Goal: Task Accomplishment & Management: Manage account settings

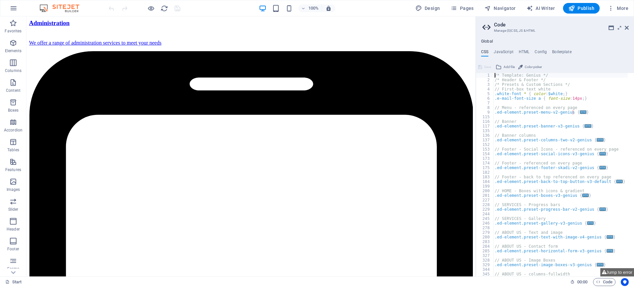
scroll to position [1214, 0]
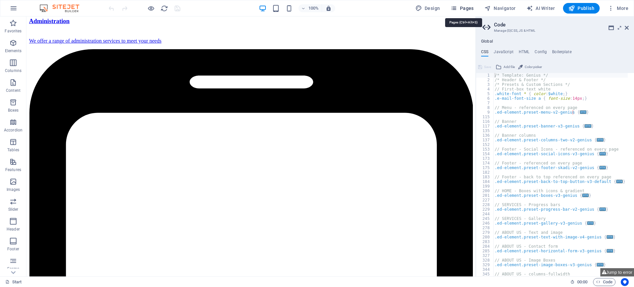
click at [465, 6] on span "Pages" at bounding box center [461, 8] width 23 height 7
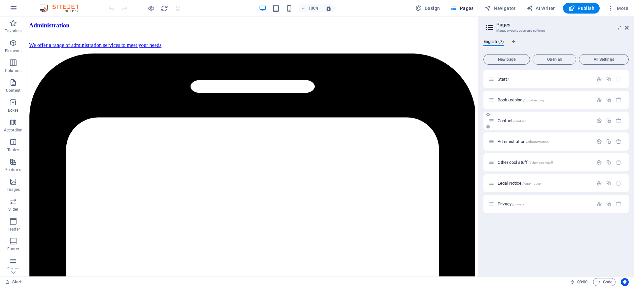
click at [507, 118] on div "Contact /contact" at bounding box center [541, 121] width 104 height 8
click at [503, 121] on span "Contact /contact" at bounding box center [512, 120] width 28 height 5
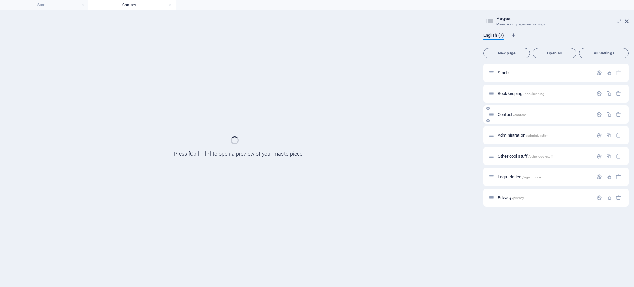
click at [503, 121] on div "Contact /contact" at bounding box center [555, 114] width 145 height 18
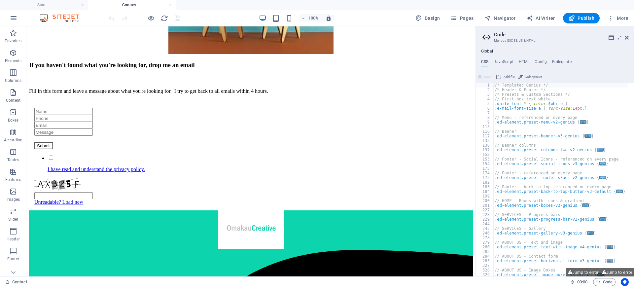
scroll to position [214, 0]
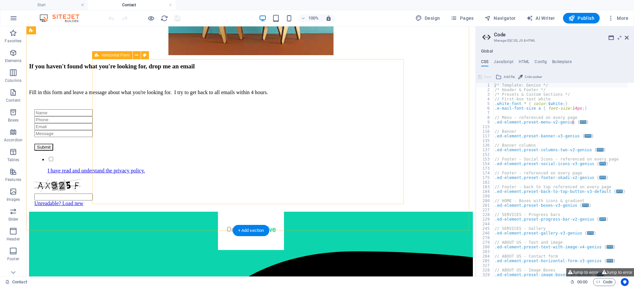
drag, startPoint x: 147, startPoint y: 122, endPoint x: 125, endPoint y: 200, distance: 81.1
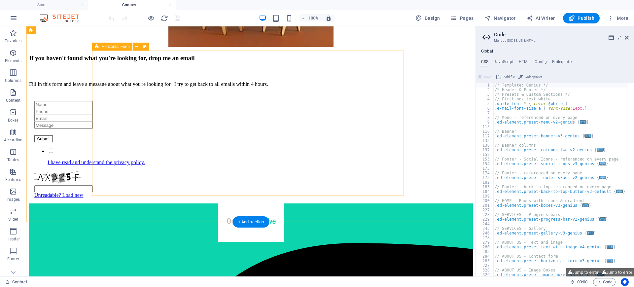
scroll to position [223, 0]
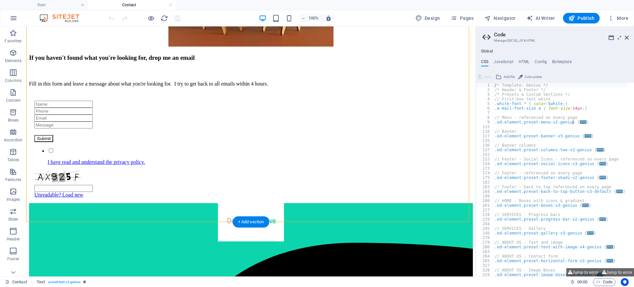
drag, startPoint x: 144, startPoint y: 116, endPoint x: 117, endPoint y: 194, distance: 82.1
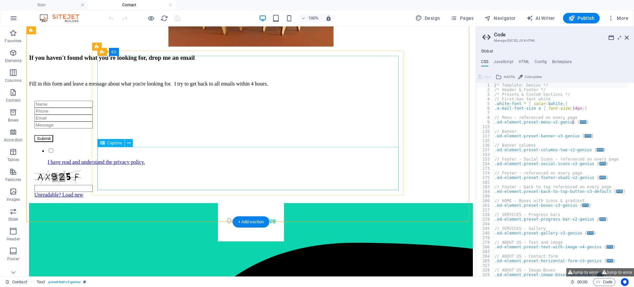
scroll to position [225, 0]
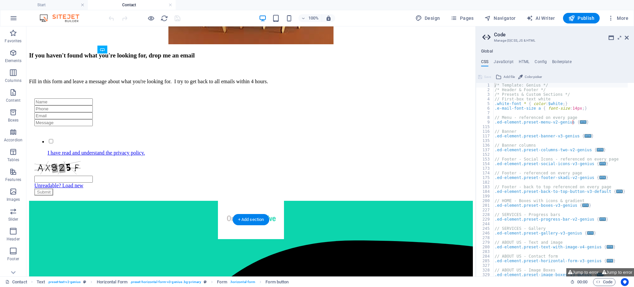
drag, startPoint x: 138, startPoint y: 114, endPoint x: 111, endPoint y: 189, distance: 80.4
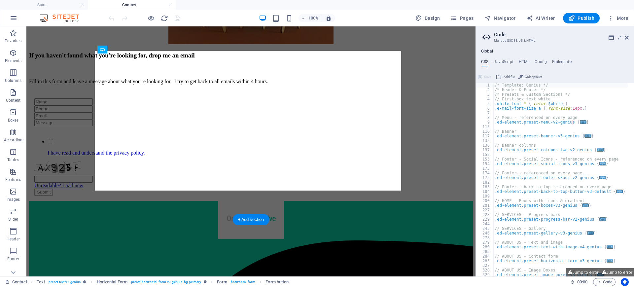
drag, startPoint x: 131, startPoint y: 113, endPoint x: 137, endPoint y: 192, distance: 79.8
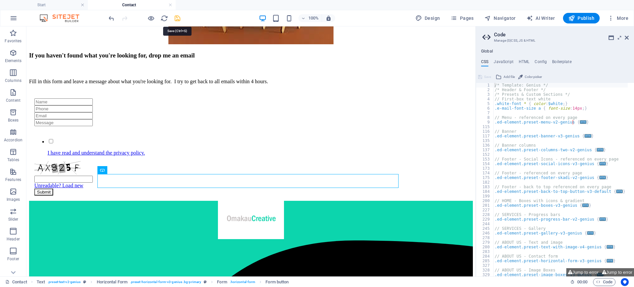
click at [178, 21] on icon "save" at bounding box center [178, 19] width 8 height 8
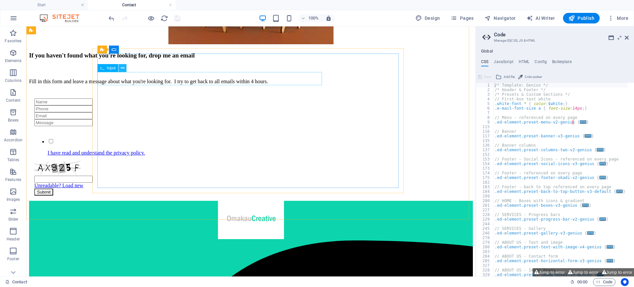
click at [121, 66] on icon at bounding box center [123, 68] width 4 height 7
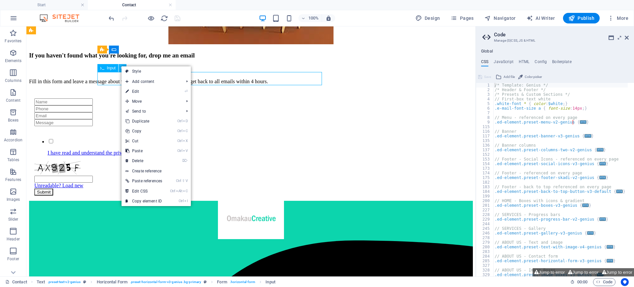
drag, startPoint x: 121, startPoint y: 66, endPoint x: 124, endPoint y: 64, distance: 4.0
click at [124, 64] on button at bounding box center [123, 68] width 8 height 8
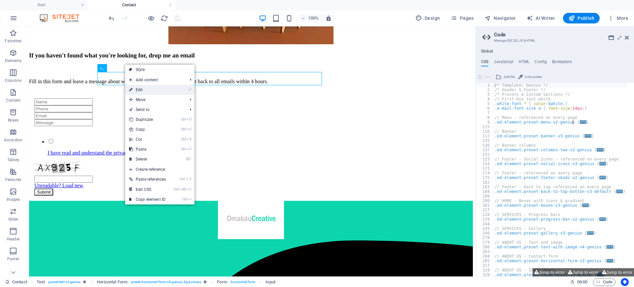
click at [142, 90] on link "⏎ Edit" at bounding box center [147, 90] width 45 height 10
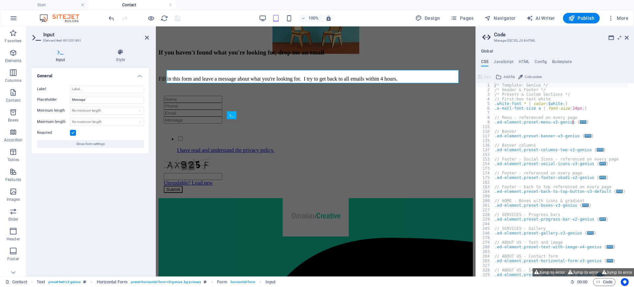
scroll to position [160, 0]
click at [87, 145] on span "Show form settings" at bounding box center [90, 144] width 28 height 8
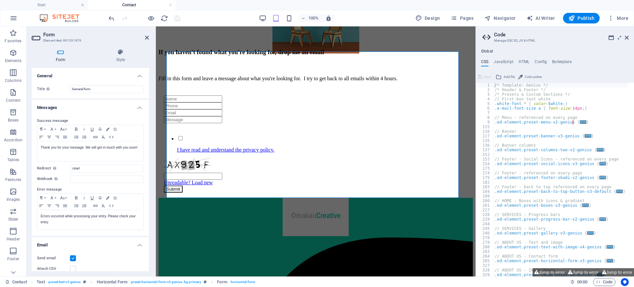
drag, startPoint x: 147, startPoint y: 121, endPoint x: 150, endPoint y: 145, distance: 23.9
click at [150, 145] on div "Form Style General Title Define a name for the form. General form Messages Succ…" at bounding box center [90, 160] width 128 height 233
drag, startPoint x: 149, startPoint y: 140, endPoint x: 144, endPoint y: 179, distance: 39.3
click at [144, 179] on div "Form Style General Title Define a name for the form. General form Messages Succ…" at bounding box center [90, 160] width 128 height 233
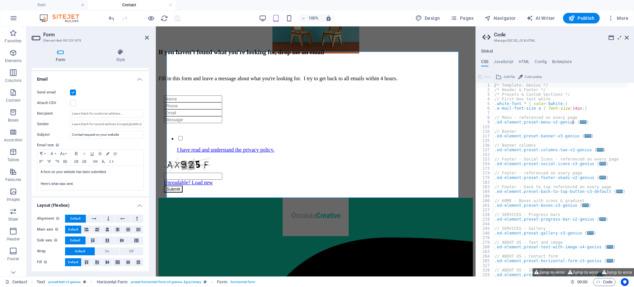
scroll to position [166, 0]
click at [120, 55] on icon at bounding box center [120, 52] width 57 height 7
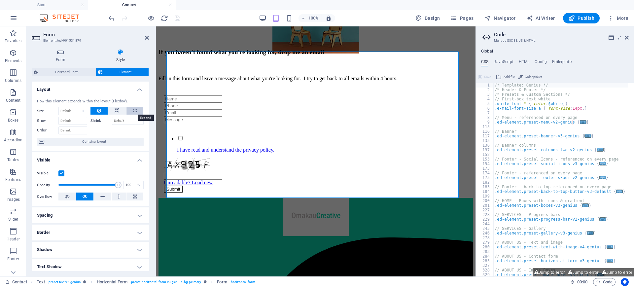
click at [133, 110] on icon at bounding box center [135, 111] width 4 height 8
type input "100"
select select "%"
click at [150, 33] on aside "Form Element #ed-901531879 Form Style General Title Define a name for the form.…" at bounding box center [90, 151] width 129 height 250
click at [147, 36] on icon at bounding box center [147, 37] width 4 height 5
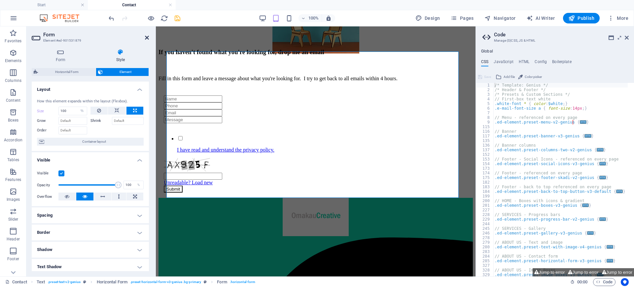
click at [276, 62] on div at bounding box center [315, 66] width 314 height 8
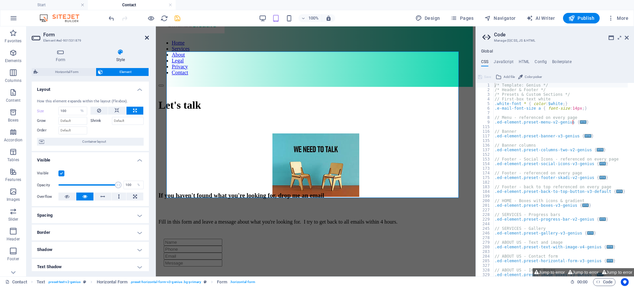
select select "px"
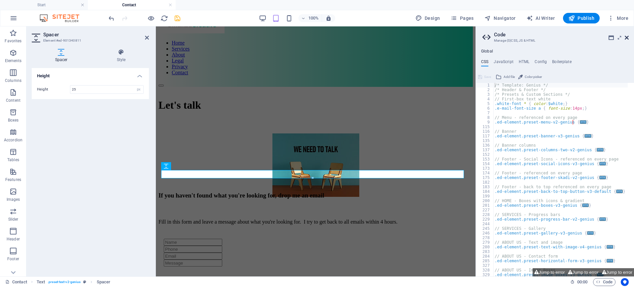
click at [625, 38] on icon at bounding box center [627, 37] width 4 height 5
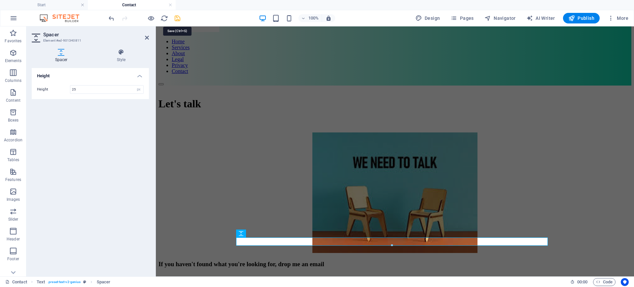
click at [178, 16] on icon "save" at bounding box center [178, 19] width 8 height 8
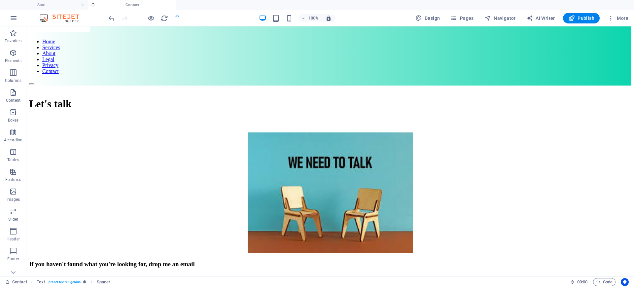
click at [178, 16] on div at bounding box center [144, 18] width 74 height 11
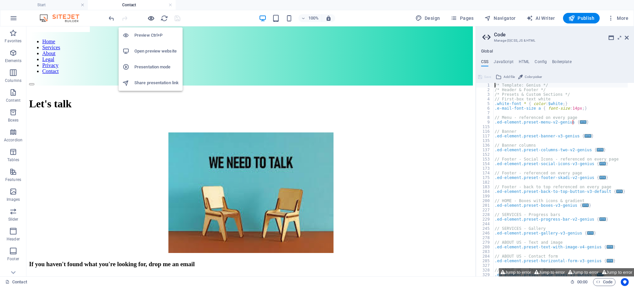
click at [151, 18] on icon "button" at bounding box center [151, 19] width 8 height 8
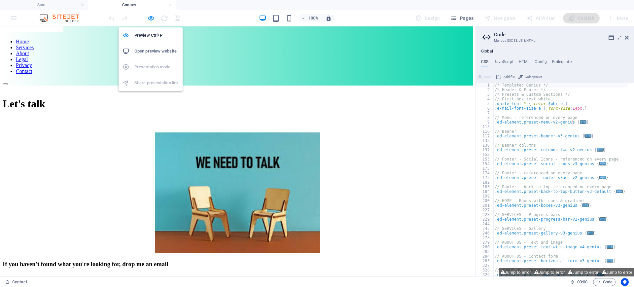
click at [148, 51] on h6 "Open preview website" at bounding box center [156, 51] width 44 height 8
click at [149, 17] on icon "button" at bounding box center [151, 19] width 8 height 8
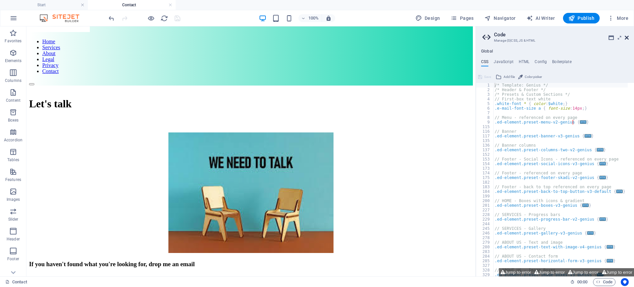
click at [627, 38] on icon at bounding box center [627, 37] width 4 height 5
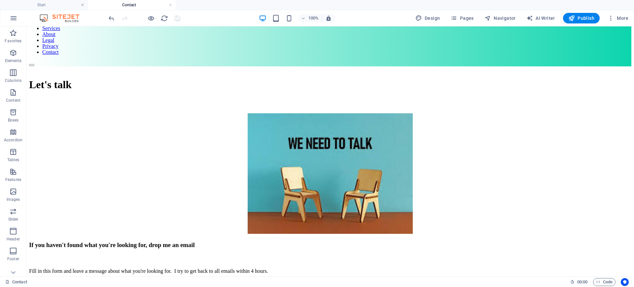
scroll to position [0, 0]
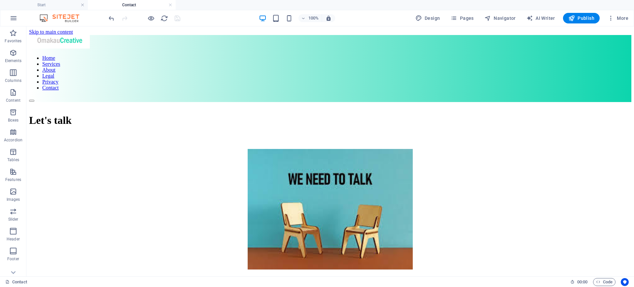
drag, startPoint x: 631, startPoint y: 43, endPoint x: 654, endPoint y: 38, distance: 23.6
click at [465, 16] on span "Pages" at bounding box center [461, 18] width 23 height 7
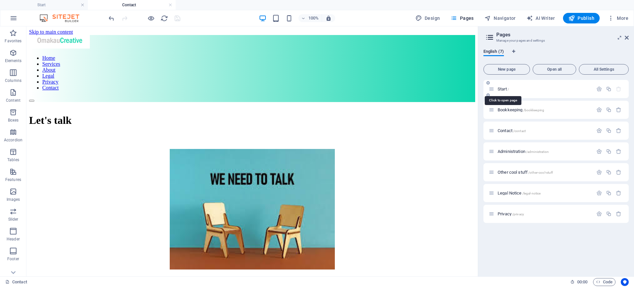
click at [505, 90] on span "Start /" at bounding box center [503, 89] width 11 height 5
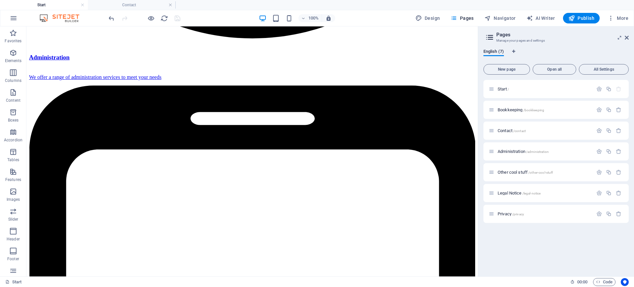
scroll to position [1188, 0]
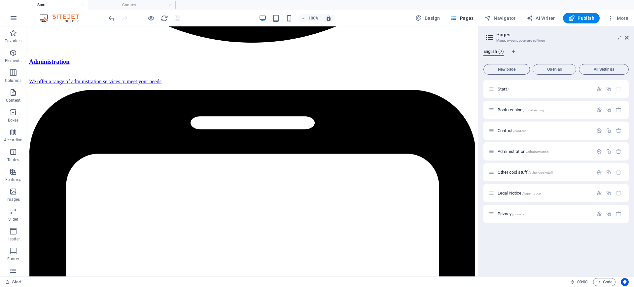
drag, startPoint x: 473, startPoint y: 221, endPoint x: 515, endPoint y: 242, distance: 47.3
click at [124, 145] on icon at bounding box center [124, 146] width 4 height 7
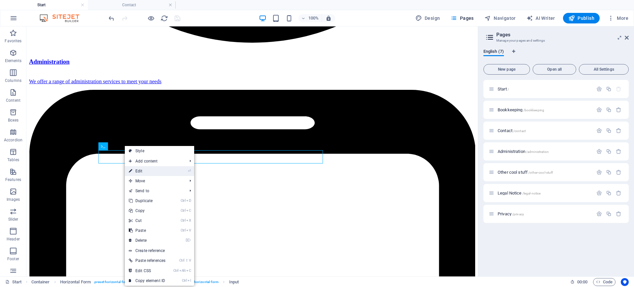
click at [138, 171] on link "⏎ Edit" at bounding box center [147, 171] width 45 height 10
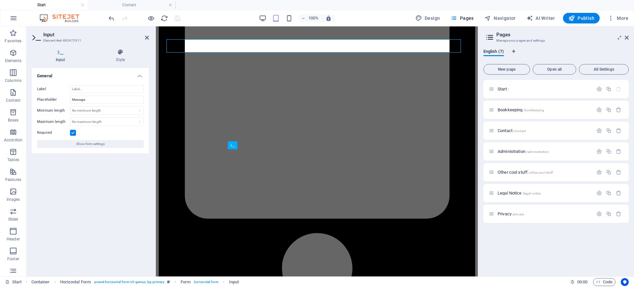
scroll to position [1170, 0]
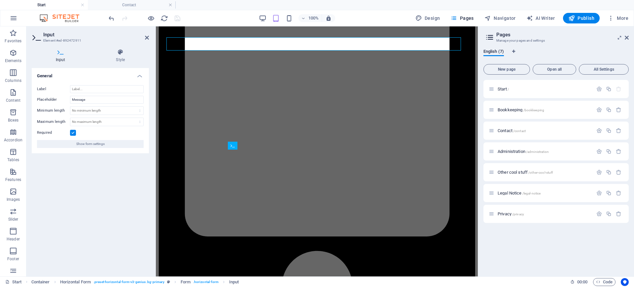
click at [58, 55] on icon at bounding box center [61, 52] width 58 height 7
click at [121, 54] on icon at bounding box center [120, 52] width 57 height 7
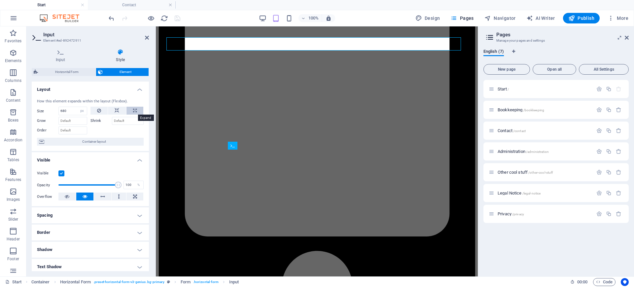
click at [134, 112] on icon at bounding box center [135, 111] width 4 height 8
type input "100"
select select "%"
click at [146, 37] on icon at bounding box center [147, 37] width 4 height 5
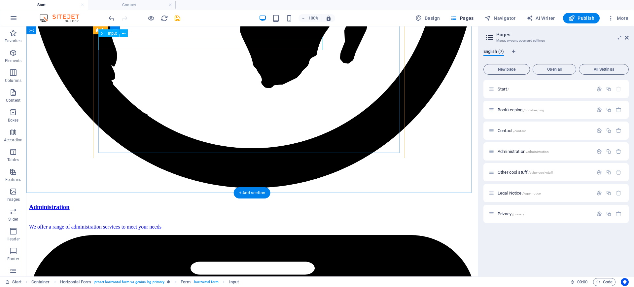
scroll to position [1040, 0]
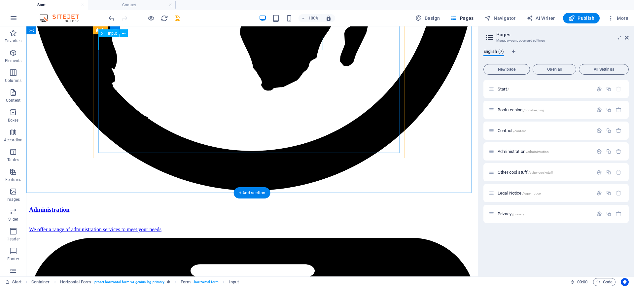
select select "%"
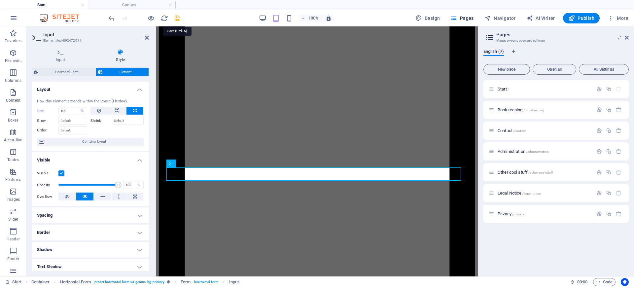
click at [178, 17] on icon "save" at bounding box center [178, 19] width 8 height 8
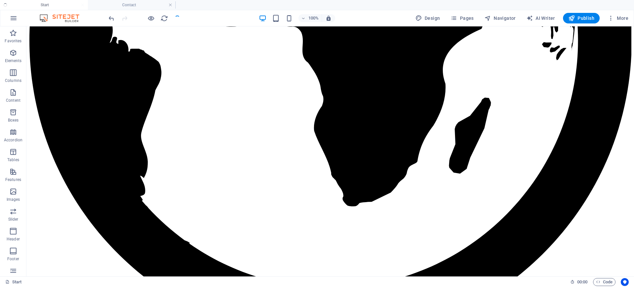
scroll to position [1202, 0]
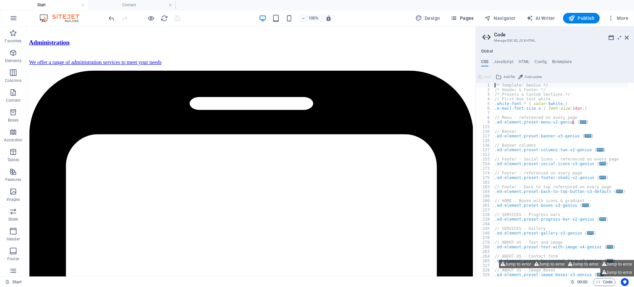
click at [473, 20] on span "Pages" at bounding box center [461, 18] width 23 height 7
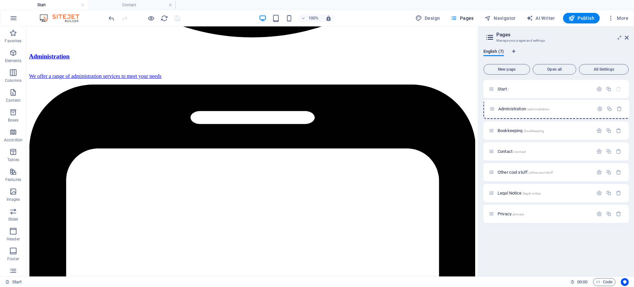
drag, startPoint x: 493, startPoint y: 150, endPoint x: 493, endPoint y: 106, distance: 44.2
click at [493, 106] on div "Start / Bookkeeping /bookkeeping Contact /contact Administration /administratio…" at bounding box center [555, 151] width 145 height 143
drag, startPoint x: 490, startPoint y: 152, endPoint x: 490, endPoint y: 108, distance: 43.6
click at [490, 108] on div "Start / Administration /administration Bookkeeping /bookkeeping Contact /contac…" at bounding box center [555, 151] width 145 height 143
drag, startPoint x: 491, startPoint y: 150, endPoint x: 492, endPoint y: 126, distance: 24.1
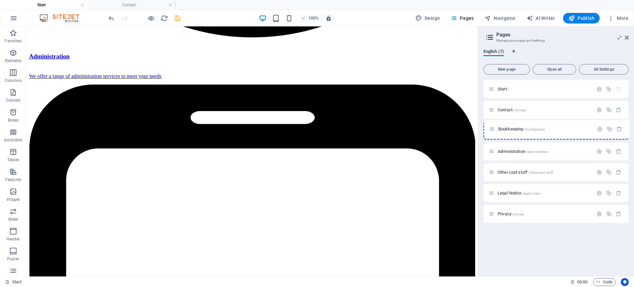
click at [492, 126] on div "Start / Contact /contact Administration /administration Bookkeeping /bookkeepin…" at bounding box center [555, 151] width 145 height 143
drag, startPoint x: 492, startPoint y: 107, endPoint x: 496, endPoint y: 219, distance: 112.0
click at [496, 219] on div "Start / Contact /contact Bookkeeping /bookkeeping Administration /administratio…" at bounding box center [555, 151] width 145 height 143
click at [515, 131] on span "Administration /administration" at bounding box center [523, 130] width 51 height 5
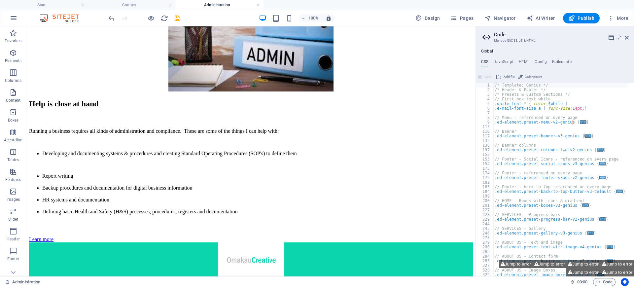
scroll to position [166, 0]
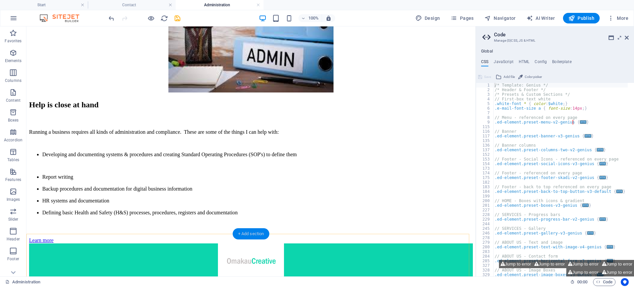
click at [247, 233] on div "+ Add section" at bounding box center [251, 233] width 37 height 11
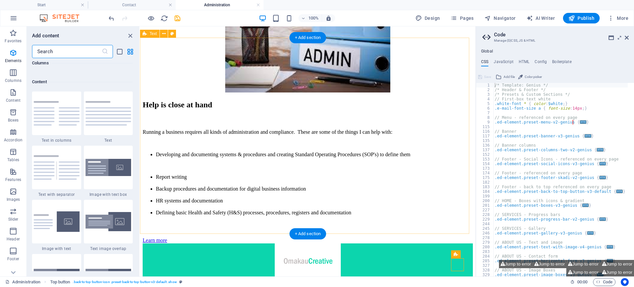
scroll to position [1155, 0]
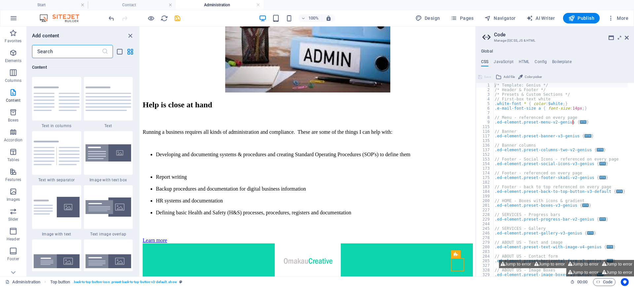
click at [52, 50] on input "text" at bounding box center [67, 51] width 70 height 13
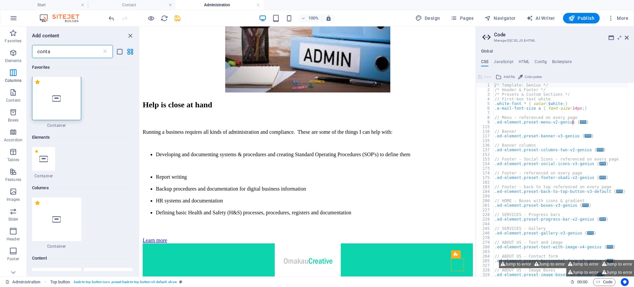
scroll to position [0, 0]
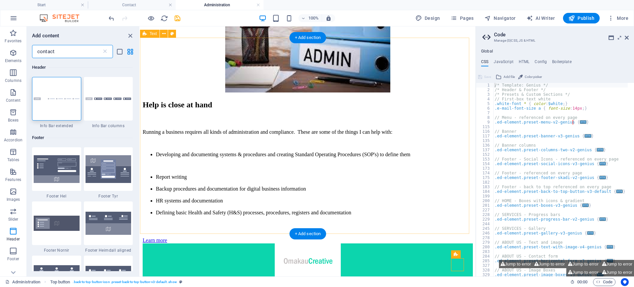
type input "contact"
click at [143, 100] on div "Help is close at hand Running a business requires all kinds of administration a…" at bounding box center [308, 171] width 330 height 143
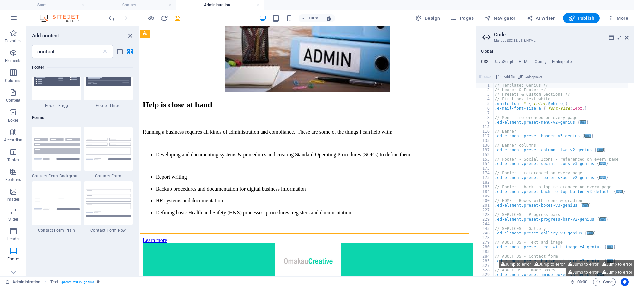
scroll to position [419, 0]
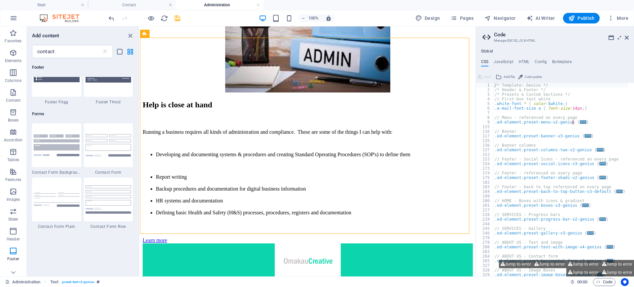
drag, startPoint x: 138, startPoint y: 75, endPoint x: 3, endPoint y: 163, distance: 161.5
click at [58, 149] on img at bounding box center [57, 144] width 46 height 21
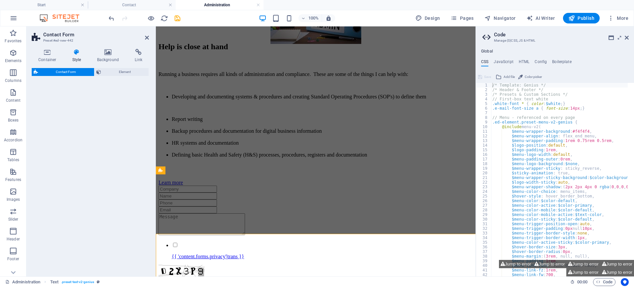
select select "rem"
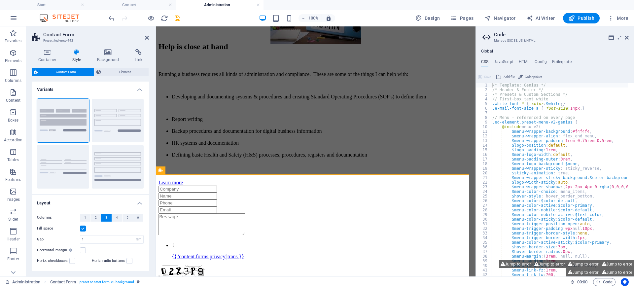
scroll to position [167, 0]
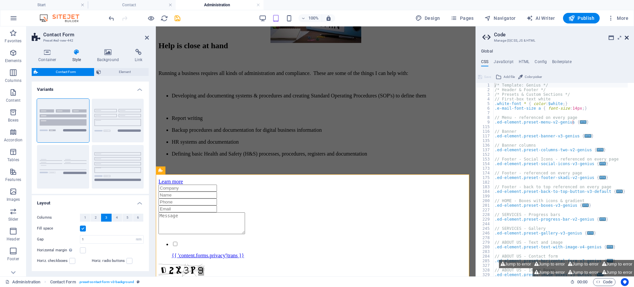
click at [626, 35] on icon at bounding box center [627, 37] width 4 height 5
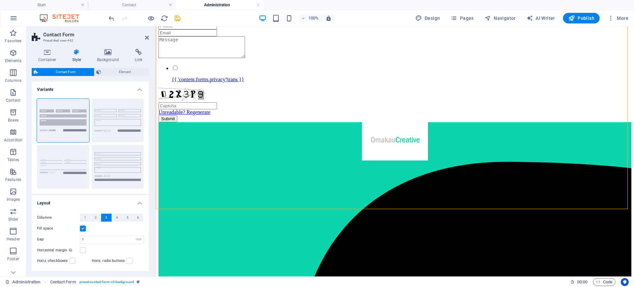
scroll to position [415, 0]
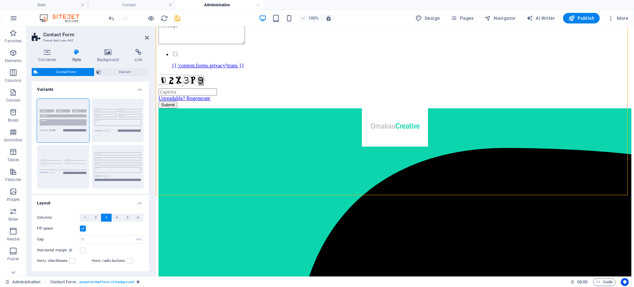
drag, startPoint x: 574, startPoint y: 230, endPoint x: 563, endPoint y: 174, distance: 57.3
click at [563, 108] on div "{{ 'content.forms.privacy'|trans }} Unreadable? Regenerate Submit" at bounding box center [394, 52] width 473 height 114
click at [581, 108] on div "{{ 'content.forms.privacy'|trans }} Unreadable? Regenerate Submit" at bounding box center [394, 52] width 473 height 114
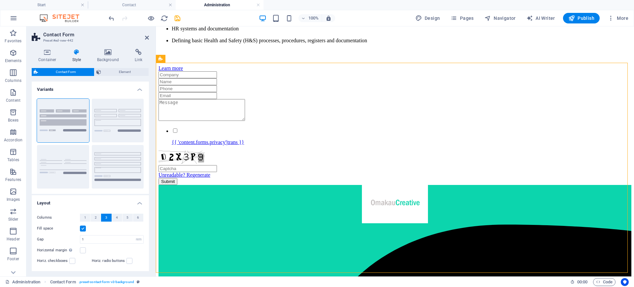
scroll to position [336, 0]
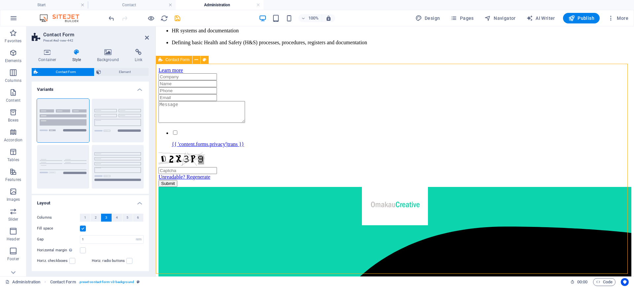
click at [182, 61] on span "Contact Form" at bounding box center [177, 60] width 24 height 4
click at [197, 61] on icon at bounding box center [196, 59] width 4 height 7
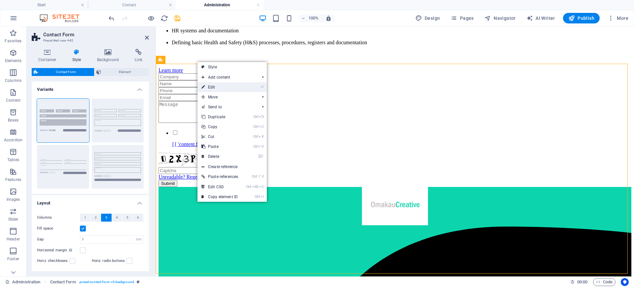
click at [208, 86] on link "⏎ Edit" at bounding box center [219, 87] width 45 height 10
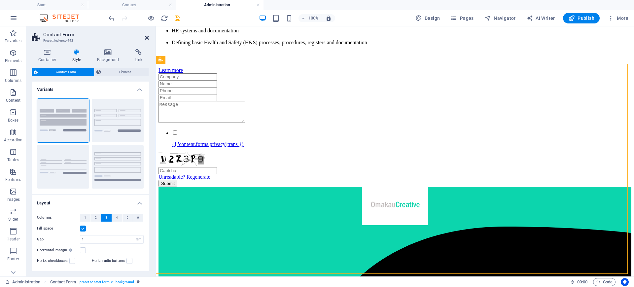
click at [147, 39] on icon at bounding box center [147, 37] width 4 height 5
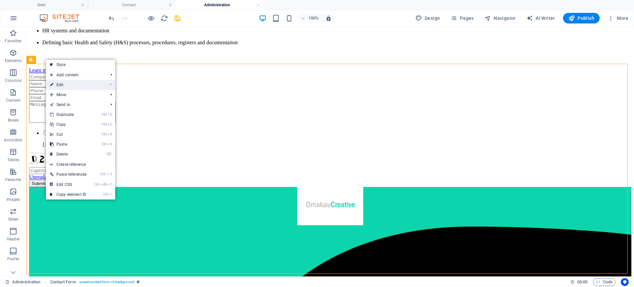
click at [54, 86] on link "⏎ Edit" at bounding box center [68, 85] width 45 height 10
select select "rem"
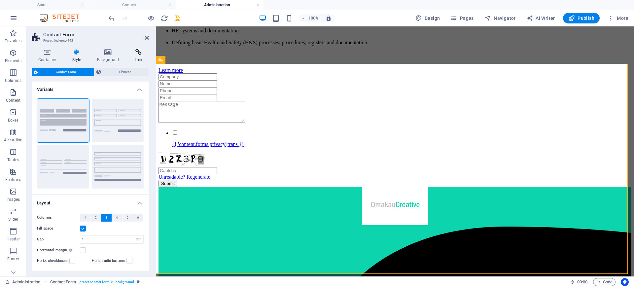
click at [139, 54] on icon at bounding box center [138, 52] width 21 height 7
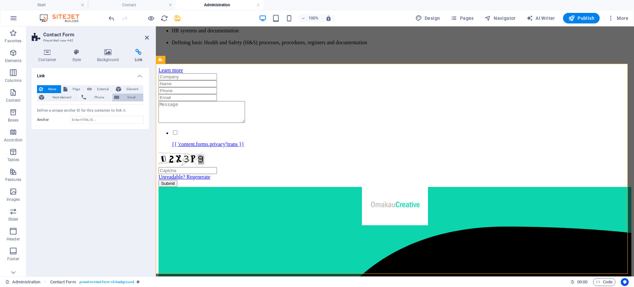
drag, startPoint x: 139, startPoint y: 54, endPoint x: 131, endPoint y: 98, distance: 44.9
click at [131, 98] on div "Container Style Background Link Size Height Default px rem % vh vw Min. height …" at bounding box center [90, 160] width 117 height 222
click at [133, 96] on span "Email" at bounding box center [131, 97] width 20 height 8
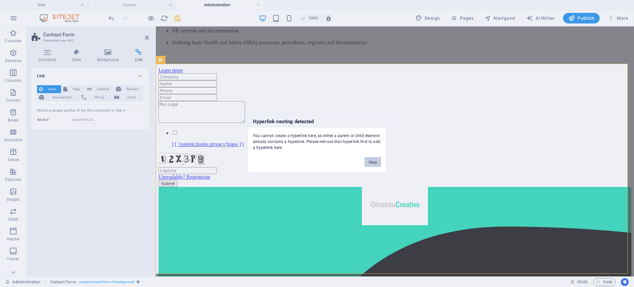
click at [372, 159] on button "Okay" at bounding box center [373, 162] width 17 height 10
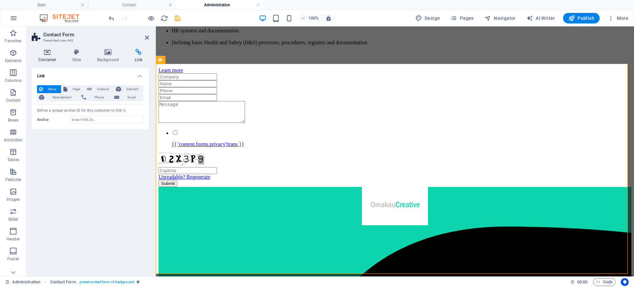
click at [45, 55] on h4 "Container" at bounding box center [49, 56] width 34 height 14
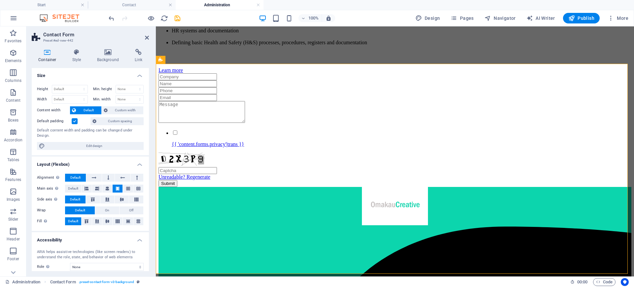
scroll to position [0, 0]
click at [74, 53] on icon at bounding box center [77, 52] width 22 height 7
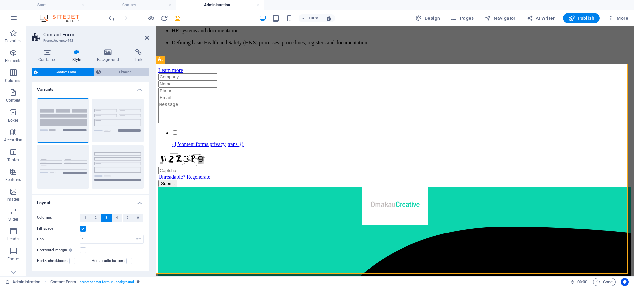
click at [125, 69] on span "Element" at bounding box center [125, 72] width 44 height 8
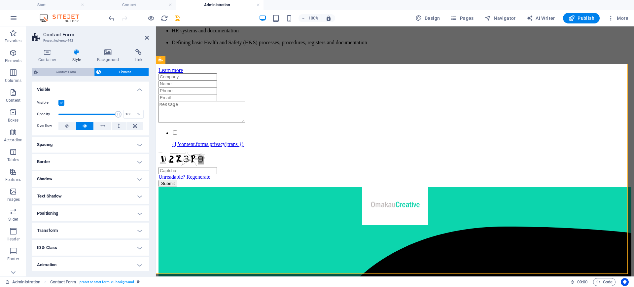
click at [72, 69] on span "Contact Form" at bounding box center [66, 72] width 52 height 8
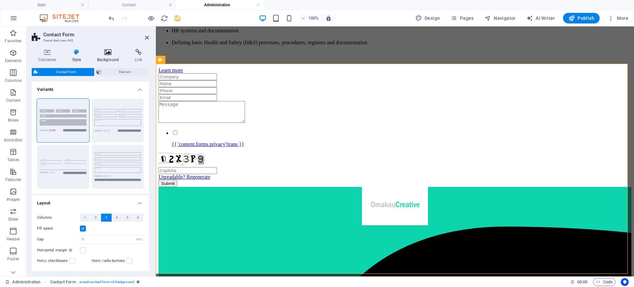
click at [107, 54] on icon at bounding box center [107, 52] width 35 height 7
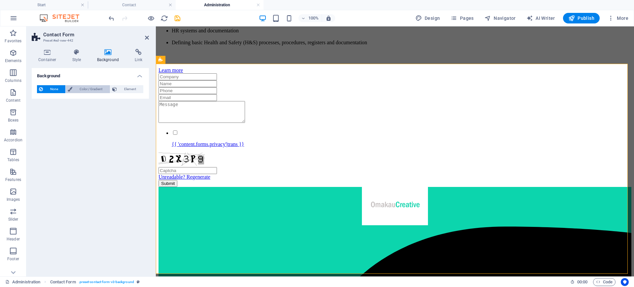
click at [83, 88] on span "Color / Gradient" at bounding box center [90, 89] width 33 height 8
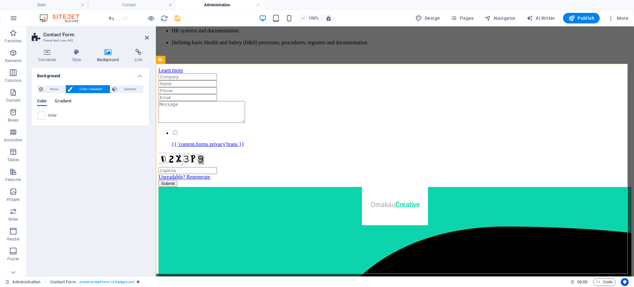
click at [62, 102] on span "Gradient" at bounding box center [63, 101] width 17 height 9
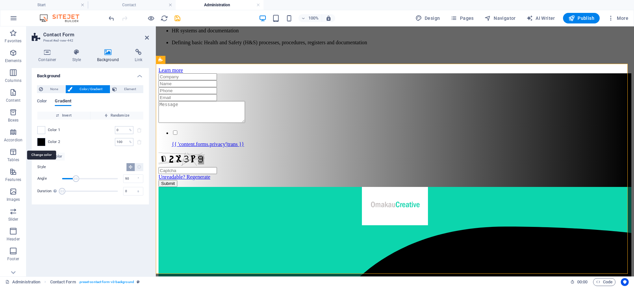
click at [38, 141] on span at bounding box center [41, 141] width 7 height 7
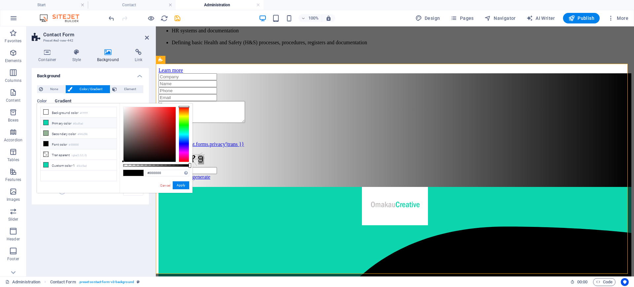
click at [48, 120] on span at bounding box center [45, 122] width 5 height 5
type input "#0cd5ad"
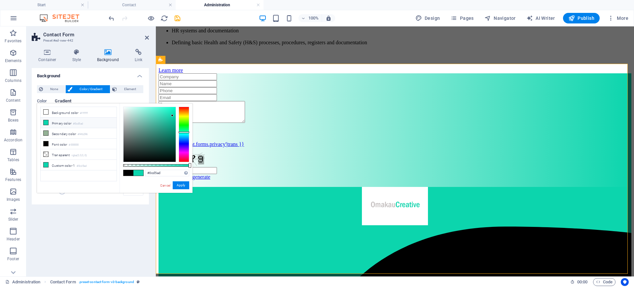
click at [48, 120] on span at bounding box center [45, 122] width 5 height 5
click at [186, 186] on button "Apply" at bounding box center [181, 185] width 17 height 8
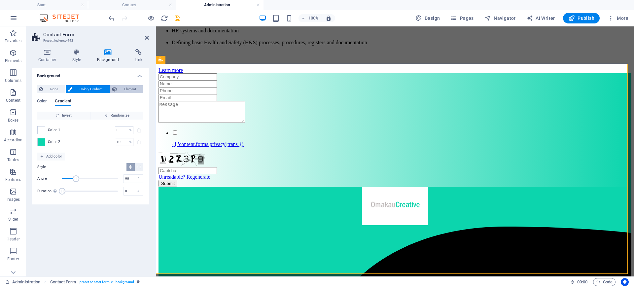
click at [133, 90] on span "Element" at bounding box center [130, 89] width 22 height 8
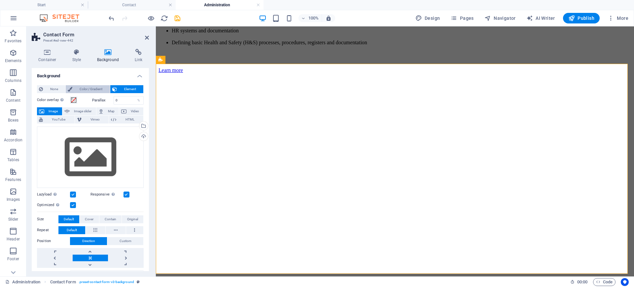
click at [91, 87] on span "Color / Gradient" at bounding box center [90, 89] width 33 height 8
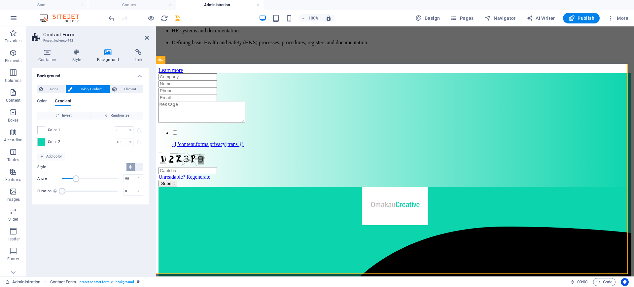
click at [136, 78] on h4 "Background" at bounding box center [90, 74] width 117 height 12
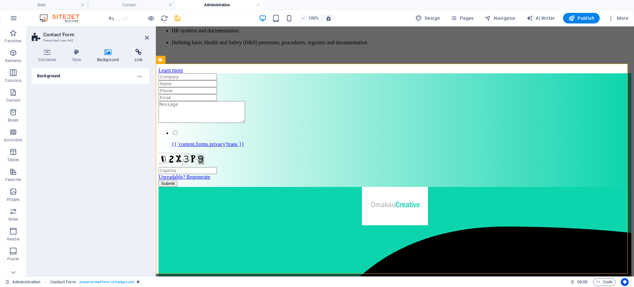
click at [137, 52] on icon at bounding box center [138, 52] width 21 height 7
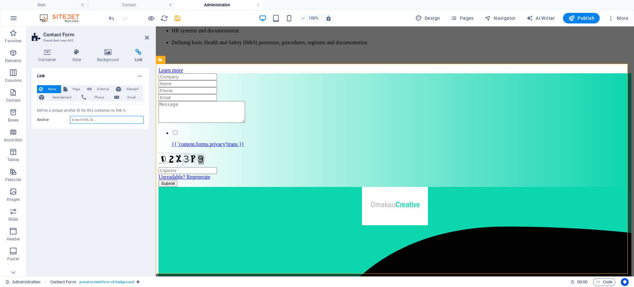
click at [137, 120] on input "Anchor" at bounding box center [107, 120] width 74 height 8
click at [100, 115] on div "None Page External Element Next element Phone Email Page Start Bookkeeping Admi…" at bounding box center [90, 105] width 117 height 50
click at [95, 122] on input "Anchor" at bounding box center [107, 120] width 74 height 8
click at [72, 89] on span "Page" at bounding box center [76, 89] width 14 height 8
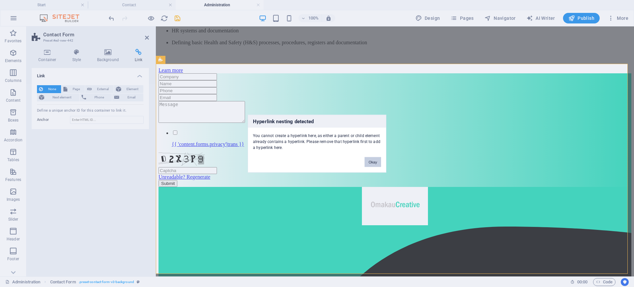
click at [374, 164] on button "Okay" at bounding box center [373, 162] width 17 height 10
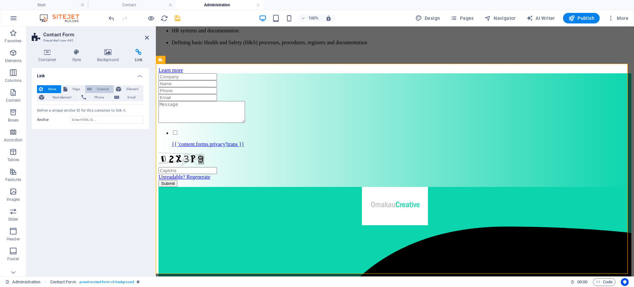
click at [99, 90] on span "External" at bounding box center [103, 89] width 18 height 8
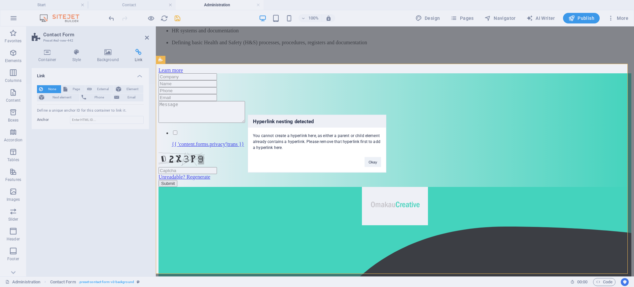
click at [135, 91] on div "Hyperlink nesting detected You cannot create a hyperlink here, as either a pare…" at bounding box center [317, 143] width 634 height 287
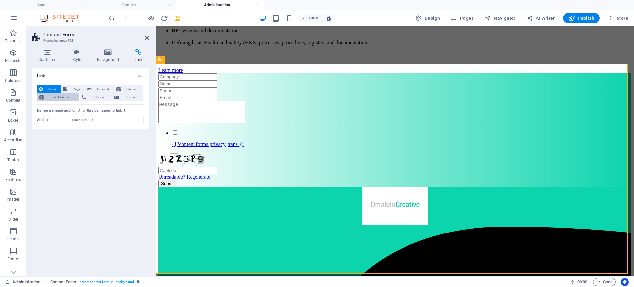
click at [58, 95] on span "Next element" at bounding box center [61, 97] width 31 height 8
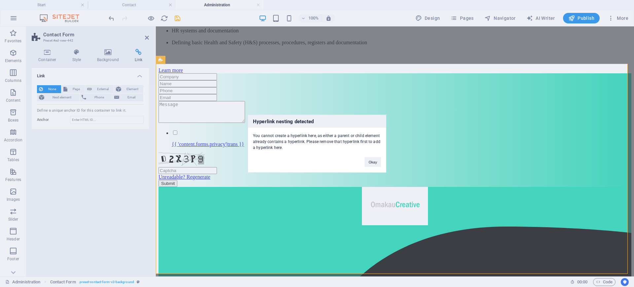
click at [100, 98] on div "Hyperlink nesting detected You cannot create a hyperlink here, as either a pare…" at bounding box center [317, 143] width 634 height 287
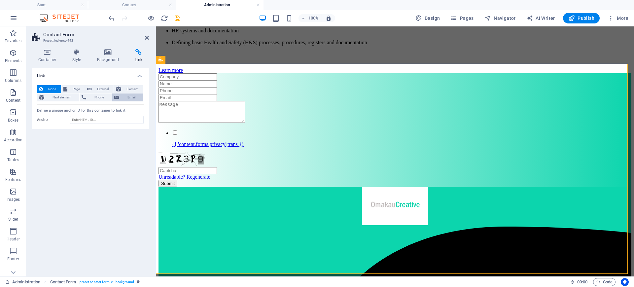
click at [131, 98] on span "Email" at bounding box center [131, 97] width 20 height 8
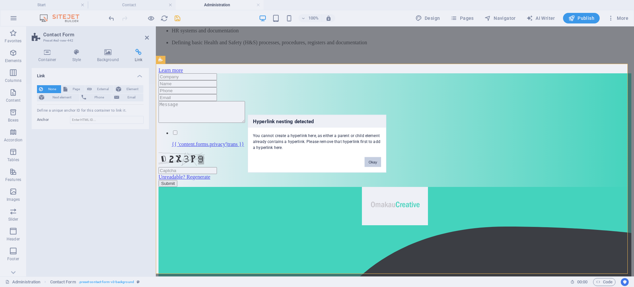
click at [373, 163] on button "Okay" at bounding box center [373, 162] width 17 height 10
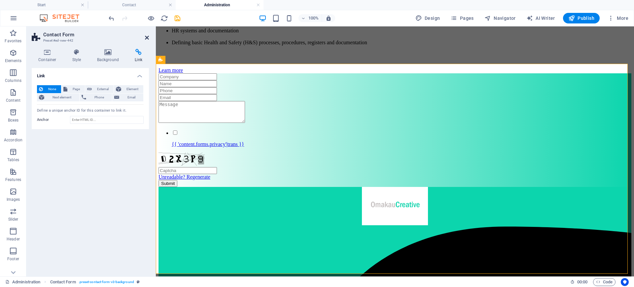
click at [146, 37] on icon at bounding box center [147, 37] width 4 height 5
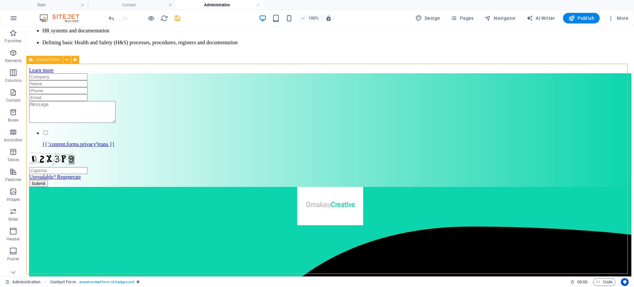
click at [42, 60] on span "Contact Form" at bounding box center [48, 60] width 24 height 4
click at [64, 59] on button at bounding box center [67, 60] width 8 height 8
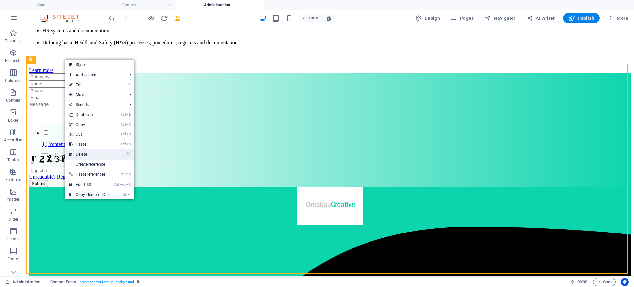
click at [80, 153] on link "⌦ Delete" at bounding box center [87, 154] width 45 height 10
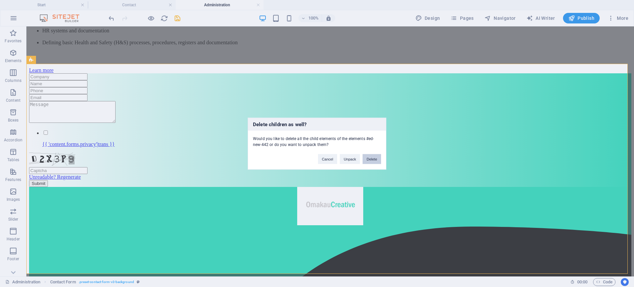
click at [381, 157] on button "Delete" at bounding box center [372, 159] width 18 height 10
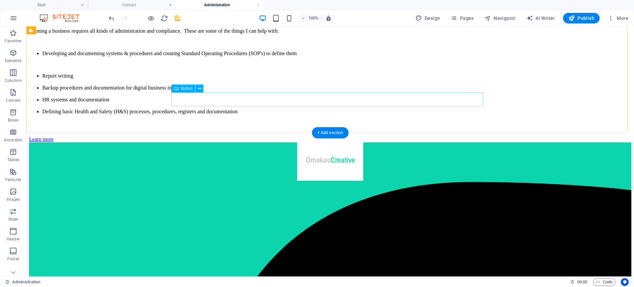
click at [435, 136] on div "Learn more" at bounding box center [330, 139] width 602 height 6
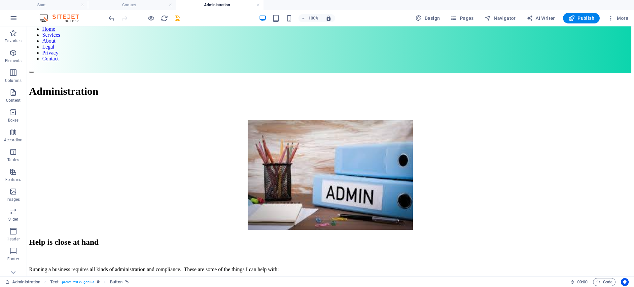
scroll to position [0, 0]
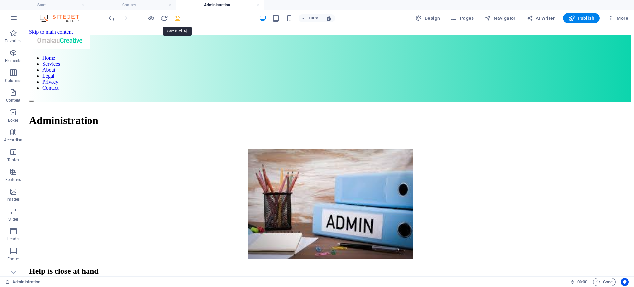
click at [176, 18] on icon "save" at bounding box center [178, 19] width 8 height 8
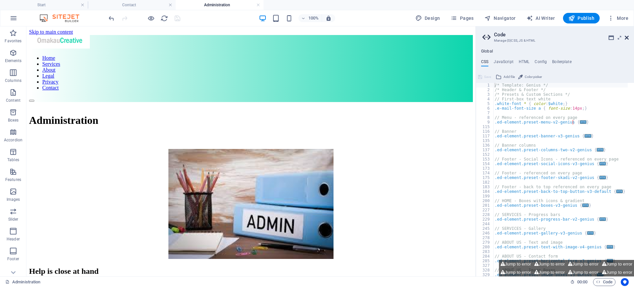
click at [627, 36] on icon at bounding box center [627, 37] width 4 height 5
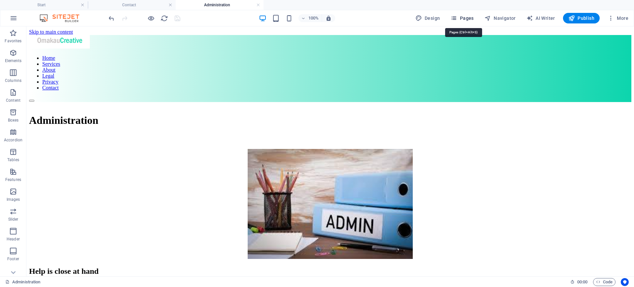
click at [468, 17] on span "Pages" at bounding box center [461, 18] width 23 height 7
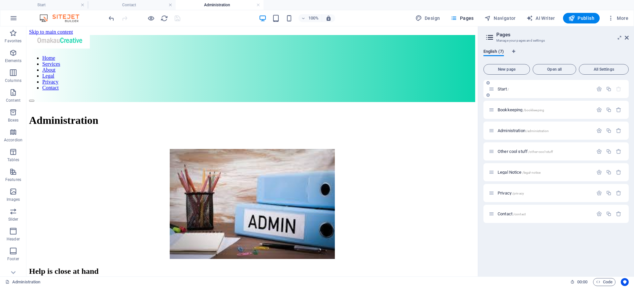
click at [509, 90] on p "Start /" at bounding box center [544, 89] width 93 height 4
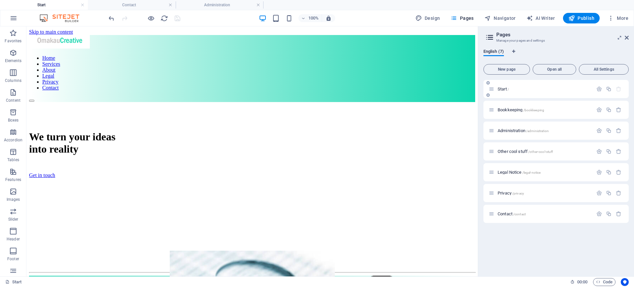
scroll to position [1193, 0]
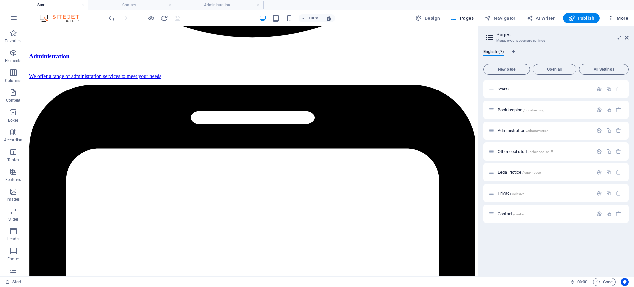
click at [619, 15] on span "More" at bounding box center [618, 18] width 21 height 7
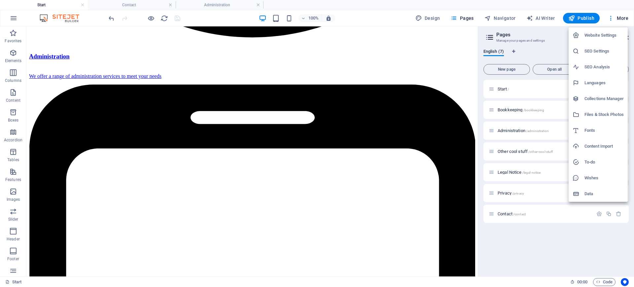
click at [586, 194] on h6 "Data" at bounding box center [603, 194] width 39 height 8
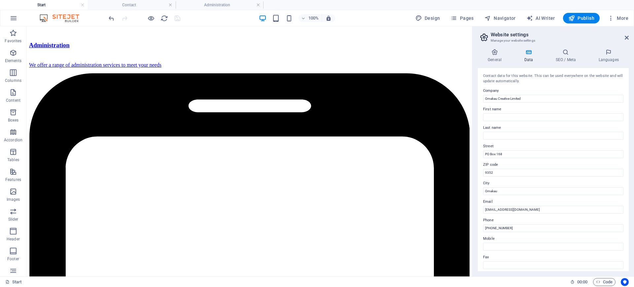
scroll to position [1193, 0]
drag, startPoint x: 626, startPoint y: 111, endPoint x: 625, endPoint y: 183, distance: 71.7
click at [625, 183] on div "Contact data for this website. This can be used everywhere on the website and w…" at bounding box center [553, 169] width 151 height 203
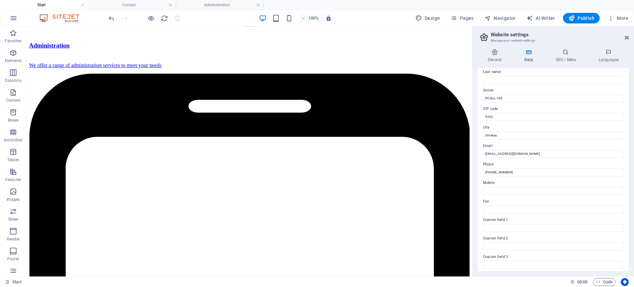
scroll to position [0, 0]
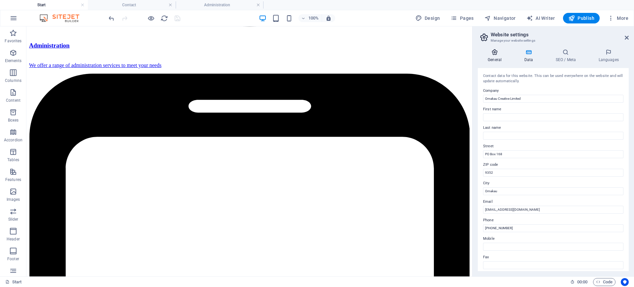
click at [495, 57] on h4 "General" at bounding box center [496, 56] width 36 height 14
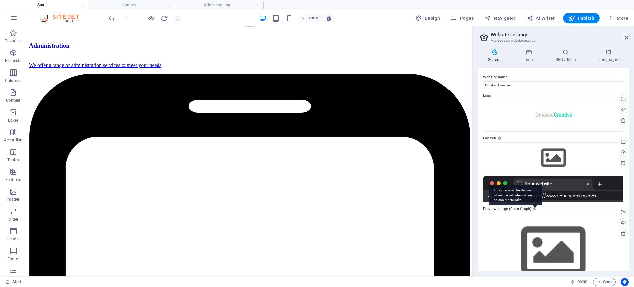
click at [533, 210] on div "This image will be shown when the website is shared on social networks" at bounding box center [535, 209] width 7 height 8
click at [529, 56] on h4 "Data" at bounding box center [529, 56] width 31 height 14
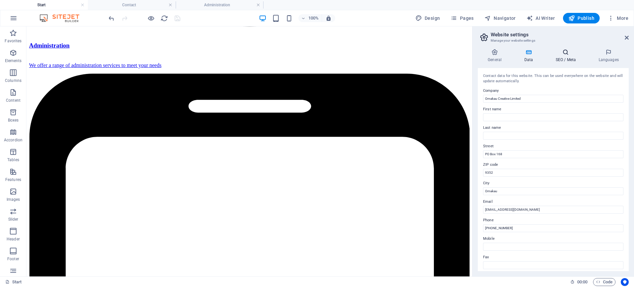
click at [566, 55] on icon at bounding box center [565, 52] width 40 height 7
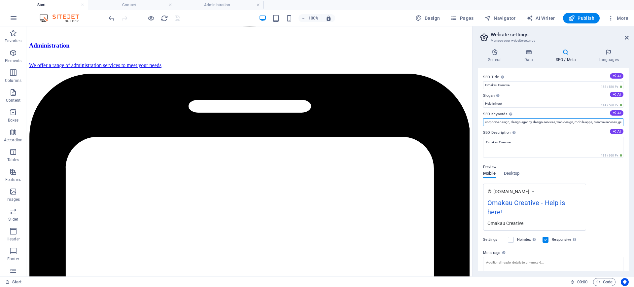
drag, startPoint x: 498, startPoint y: 121, endPoint x: 479, endPoint y: 121, distance: 18.8
click at [479, 121] on div "SEO Title The title of your website - make it something that stands out in sear…" at bounding box center [553, 169] width 151 height 203
click at [524, 120] on input "corporate design, design agency, design services, web design, mobile apps, crea…" at bounding box center [553, 122] width 140 height 8
click at [500, 122] on input "corporate design, design agency, design services, web design, mobile apps, crea…" at bounding box center [553, 122] width 140 height 8
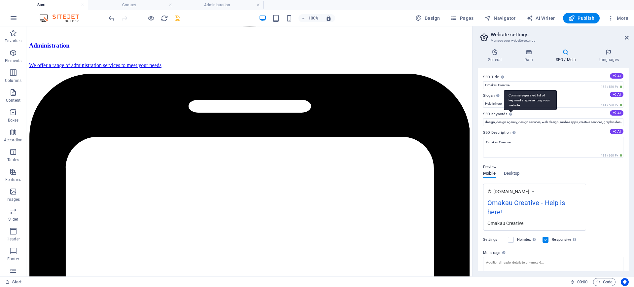
click at [510, 102] on div "Comma-separated list of keywords representing your website." at bounding box center [530, 100] width 53 height 20
click at [510, 118] on input "design, design agency, design services, web design, mobile apps, creative servi…" at bounding box center [553, 122] width 140 height 8
click at [529, 125] on input "website design, design agency, design services, web design, mobile apps, creati…" at bounding box center [553, 122] width 140 height 8
click at [532, 122] on input "website design, sdministration, , design services, web design, mobile apps, cre…" at bounding box center [553, 122] width 140 height 8
click at [555, 123] on input "website design, sdministration, design services, web design, mobile apps, creat…" at bounding box center [553, 122] width 140 height 8
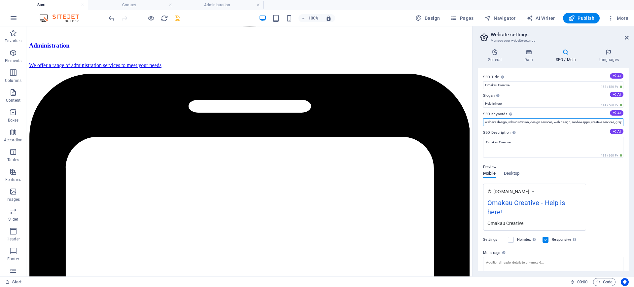
click at [554, 122] on input "website design, sdministration, design services, web design, mobile apps, creat…" at bounding box center [553, 122] width 140 height 8
click at [534, 122] on input "website design, sdministration, nookkrrpinh, web design, mobile apps, creative …" at bounding box center [553, 122] width 140 height 8
click at [533, 121] on input "website design, sdministration, nookkrrpinh, web design, mobile apps, creative …" at bounding box center [553, 122] width 140 height 8
click at [549, 121] on input "website design, sdministration, bookkrrpinh, web design, mobile apps, creative …" at bounding box center [553, 122] width 140 height 8
drag, startPoint x: 549, startPoint y: 121, endPoint x: 539, endPoint y: 125, distance: 11.5
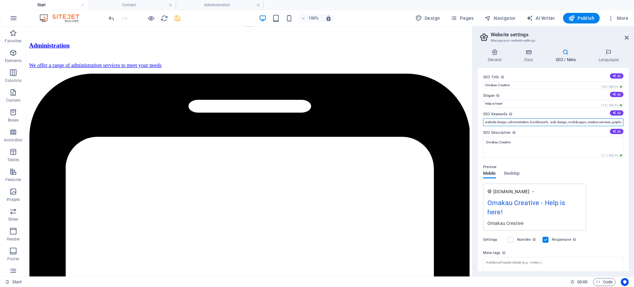
click at [539, 125] on input "website design, sdministration, bookkrrpinh, web design, mobile apps, creative …" at bounding box center [553, 122] width 140 height 8
click at [497, 122] on input "website design, sdministration, bookkeeping, office workobile apps, creative se…" at bounding box center [553, 122] width 140 height 8
click at [561, 120] on input "web design, sdministration, bookkeeping, office workobile apps, creative servic…" at bounding box center [553, 122] width 140 height 8
click at [562, 121] on input "web design, sdministration, bookkeeping, office workobile apps, creative servic…" at bounding box center [553, 122] width 140 height 8
click at [578, 121] on input "web design, sdministration, bookkeeping, office work, tutoring" at bounding box center [553, 122] width 140 height 8
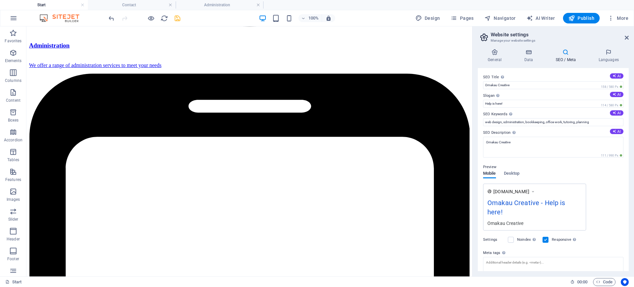
drag, startPoint x: 629, startPoint y: 155, endPoint x: 632, endPoint y: 182, distance: 26.6
click at [632, 182] on div "General Data SEO / Meta Languages Website name Omakau Creative Logo Drag files …" at bounding box center [552, 160] width 161 height 233
click at [513, 168] on div "Preview" at bounding box center [553, 167] width 140 height 8
click at [515, 172] on span "Desktop" at bounding box center [512, 173] width 16 height 9
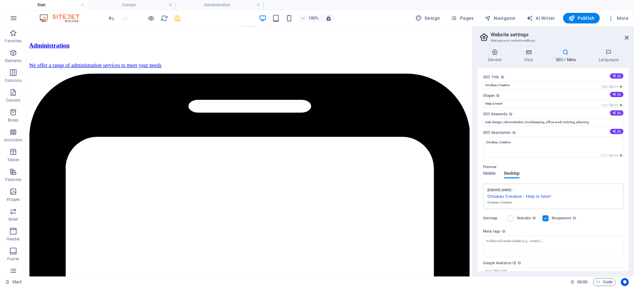
click at [626, 173] on div "SEO Title The title of your website - make it something that stands out in sear…" at bounding box center [553, 169] width 151 height 203
drag, startPoint x: 630, startPoint y: 173, endPoint x: 631, endPoint y: 192, distance: 19.5
click at [631, 192] on div "General Data SEO / Meta Languages Website name Omakau Creative Logo Drag files …" at bounding box center [552, 160] width 161 height 233
drag, startPoint x: 629, startPoint y: 176, endPoint x: 628, endPoint y: 193, distance: 17.2
click at [628, 193] on div "General Data SEO / Meta Languages Website name Omakau Creative Logo Drag files …" at bounding box center [552, 160] width 161 height 233
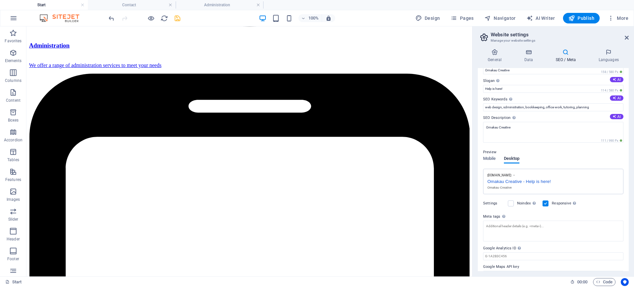
scroll to position [28, 0]
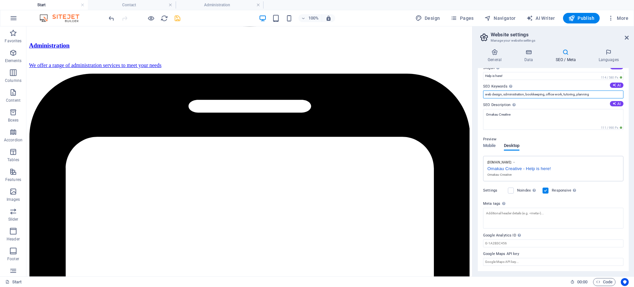
click at [547, 92] on input "web design, sdministration, bookkeeping, office work, tutoring, planning" at bounding box center [553, 94] width 140 height 8
click at [547, 93] on input "web design, sdministration, bookkeeping, office work, tutoring, planning" at bounding box center [553, 94] width 140 height 8
click at [547, 93] on input "web design, sdministration, bookkeeping, awork, tutoring, planning" at bounding box center [553, 94] width 140 height 8
type input "web design, sdministration, bookkeeping, accounting, office work, back office, …"
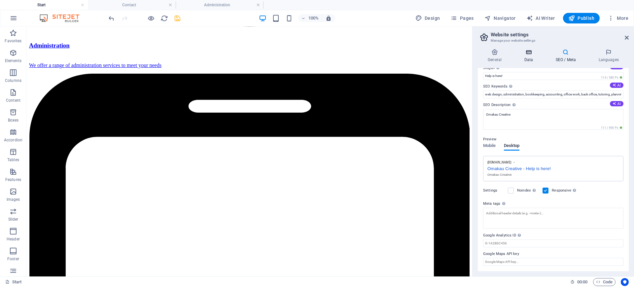
click at [531, 54] on icon at bounding box center [528, 52] width 29 height 7
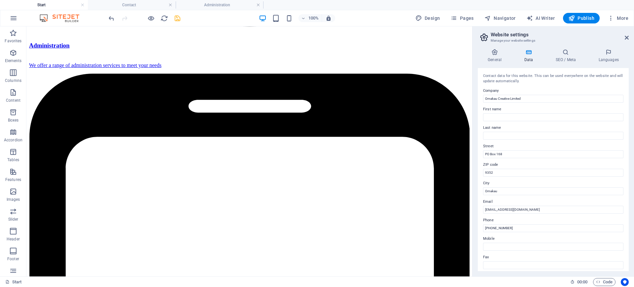
click at [629, 36] on aside "Website settings Manage your website settings General Data SEO / Meta Languages…" at bounding box center [553, 151] width 162 height 250
click at [627, 36] on icon at bounding box center [627, 37] width 4 height 5
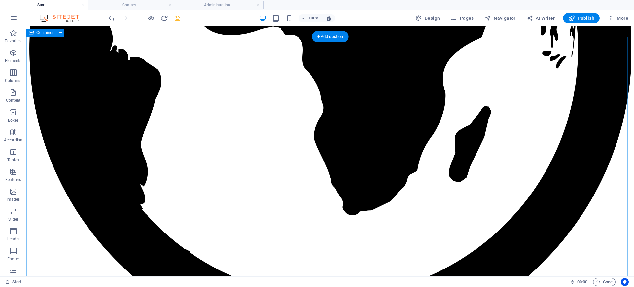
scroll to position [1202, 0]
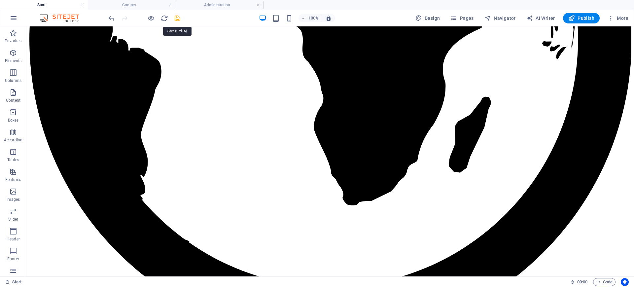
click at [179, 18] on icon "save" at bounding box center [178, 19] width 8 height 8
click at [179, 18] on div at bounding box center [144, 18] width 74 height 11
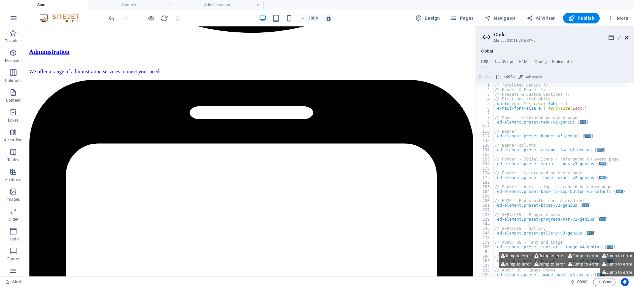
click at [626, 36] on icon at bounding box center [627, 37] width 4 height 5
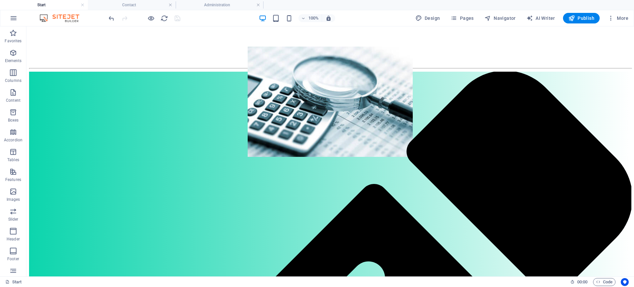
scroll to position [175, 0]
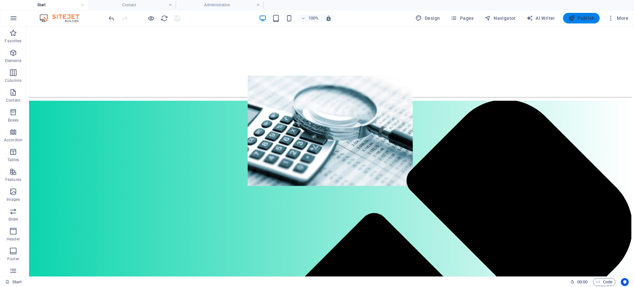
click at [578, 16] on span "Publish" at bounding box center [581, 18] width 26 height 7
